Goal: Navigation & Orientation: Find specific page/section

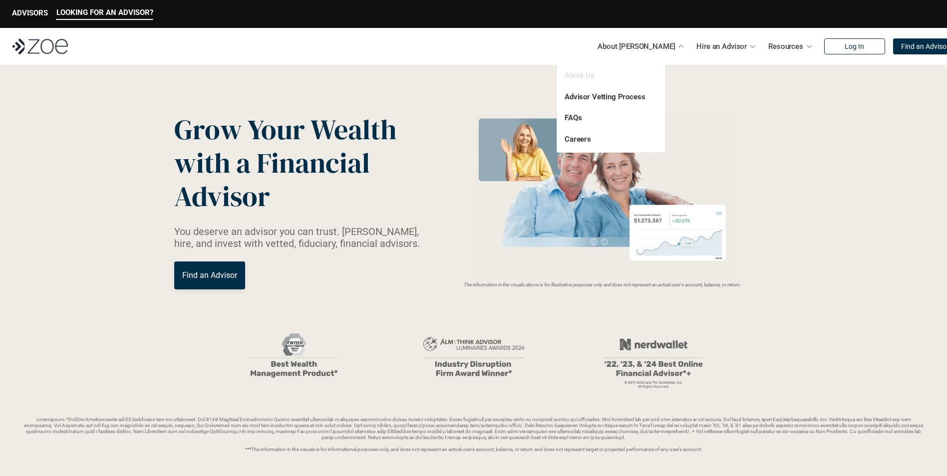
click at [574, 76] on link "About Us" at bounding box center [580, 75] width 30 height 9
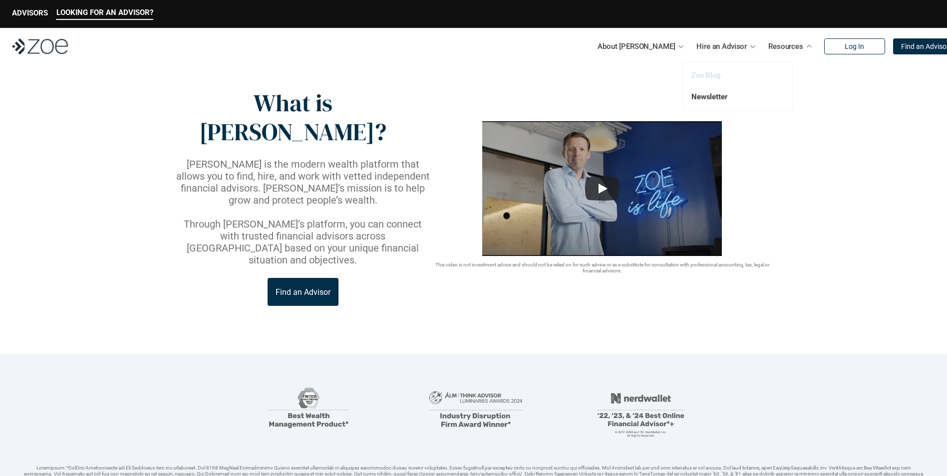
click at [701, 78] on link "Zoe Blog" at bounding box center [706, 75] width 29 height 9
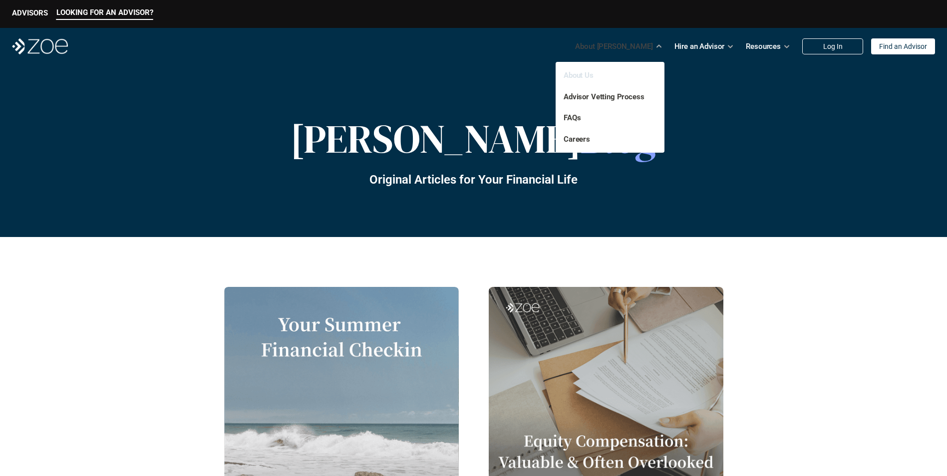
click at [570, 73] on link "About Us" at bounding box center [579, 75] width 30 height 9
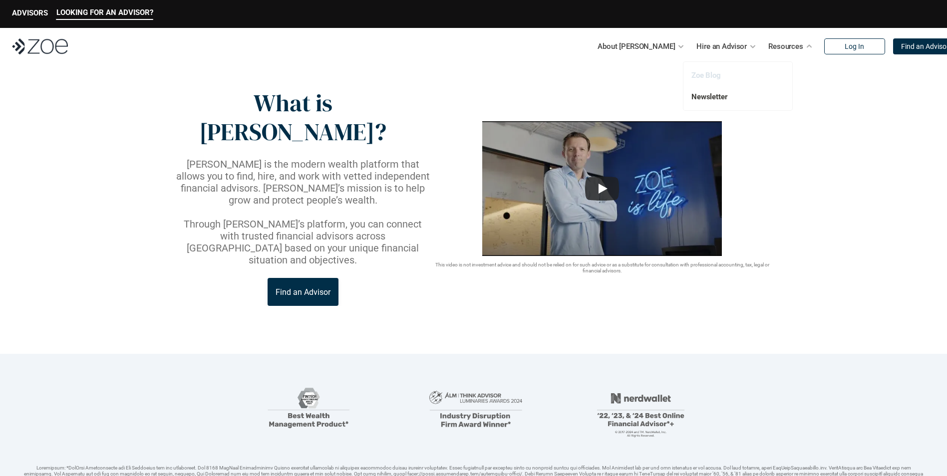
click at [701, 74] on link "Zoe Blog" at bounding box center [706, 75] width 29 height 9
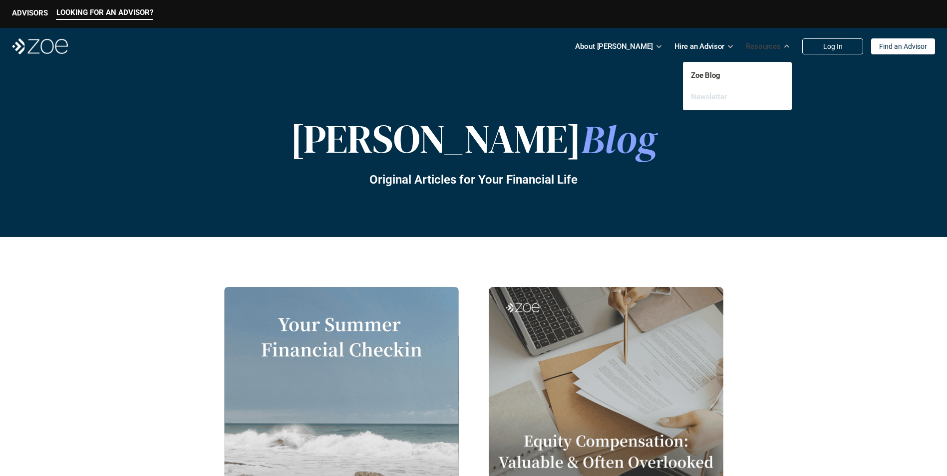
click at [707, 100] on link "Newsletter" at bounding box center [709, 96] width 36 height 9
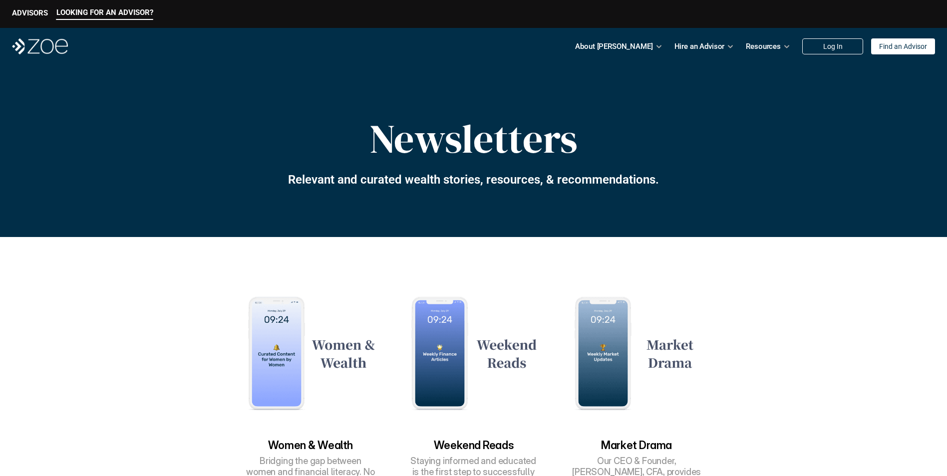
click at [35, 41] on img at bounding box center [40, 46] width 56 height 16
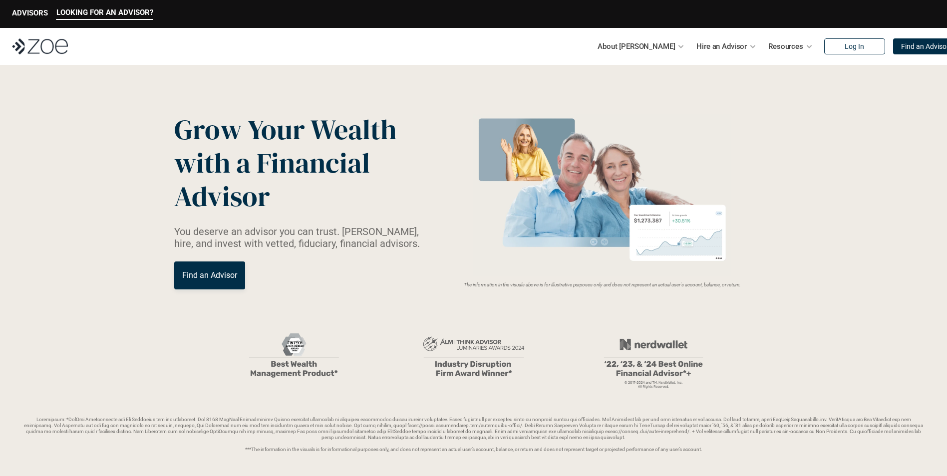
click at [202, 279] on p "Find an Advisor" at bounding box center [209, 275] width 55 height 9
